Goal: Task Accomplishment & Management: Manage account settings

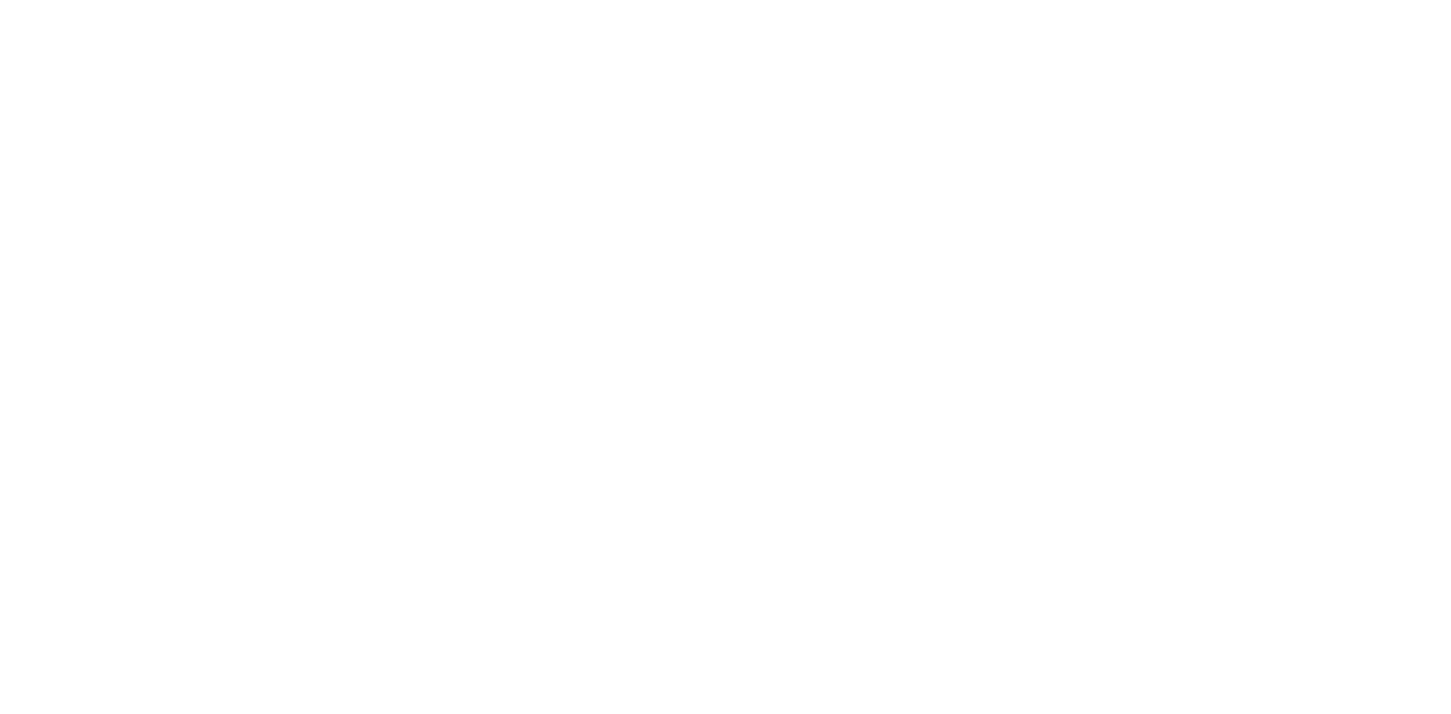
click at [1029, 44] on html at bounding box center [725, 22] width 1451 height 44
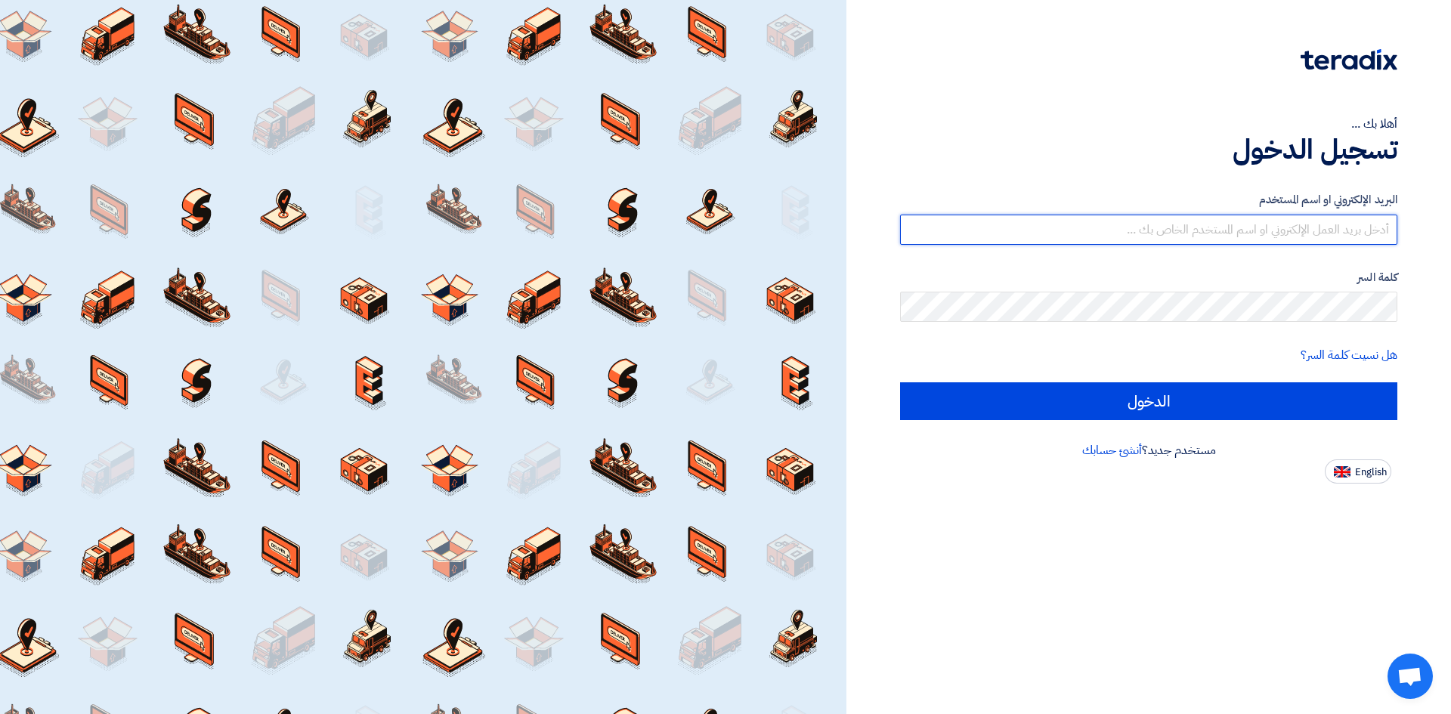
click at [1208, 221] on input "text" at bounding box center [1148, 230] width 497 height 30
click at [1328, 224] on input "text" at bounding box center [1148, 230] width 497 height 30
